Goal: Answer question/provide support

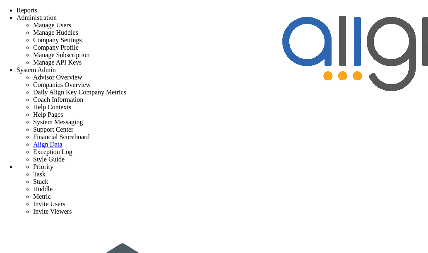
click at [265, 7] on div "Strategy One Page Strategic Plan Alignment Checklist 4D Vision Summary Function…" at bounding box center [214, 255] width 428 height 496
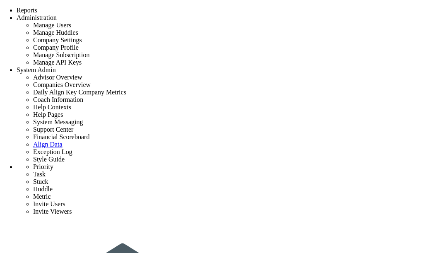
click at [56, 66] on span "System Admin" at bounding box center [36, 69] width 39 height 7
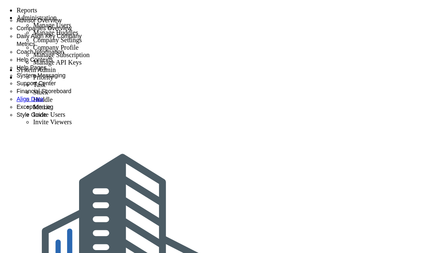
click at [64, 55] on span "Coach Information" at bounding box center [40, 51] width 47 height 7
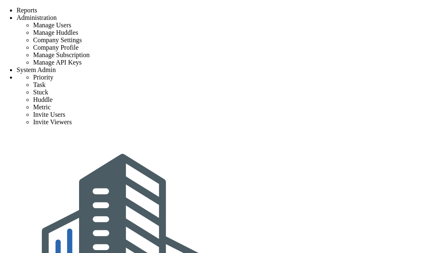
type input "[PERSON_NAME]"
